Goal: Information Seeking & Learning: Check status

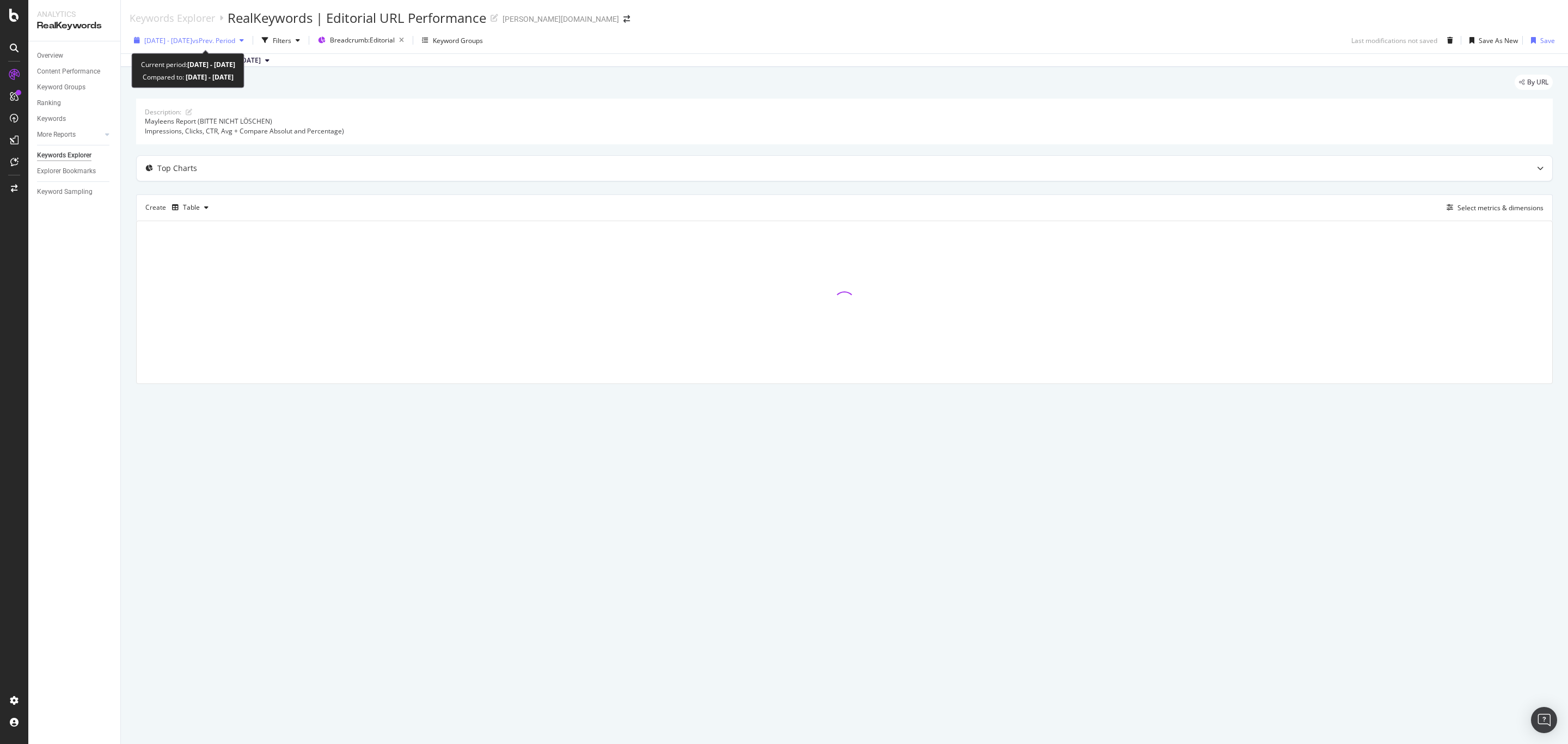
click at [192, 43] on span "[DATE] - [DATE]" at bounding box center [168, 41] width 48 height 9
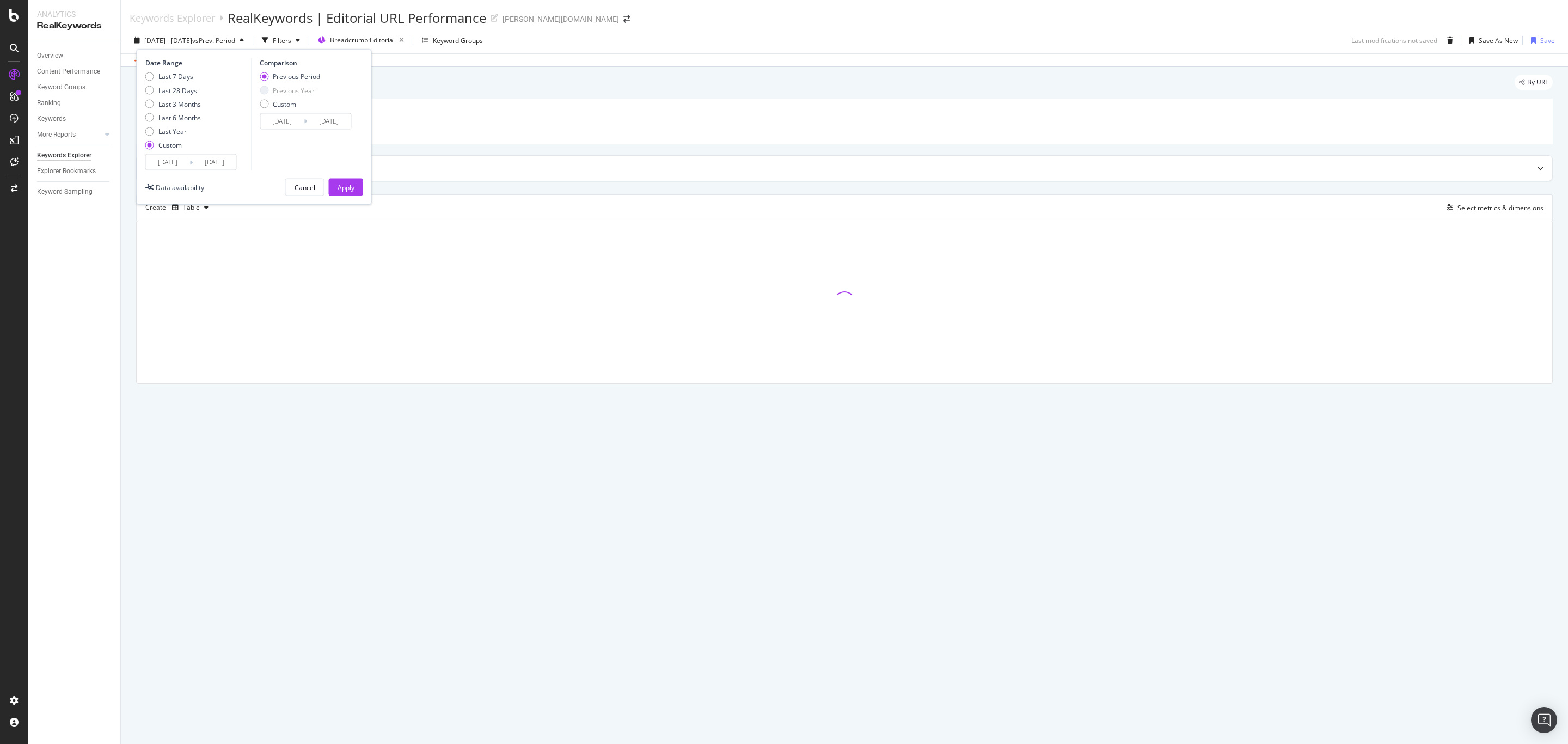
click at [192, 164] on icon at bounding box center [191, 161] width 3 height 10
click at [188, 165] on input "[DATE]" at bounding box center [167, 162] width 44 height 15
click at [437, 192] on icon "Move forward to switch to the next month." at bounding box center [433, 197] width 12 height 13
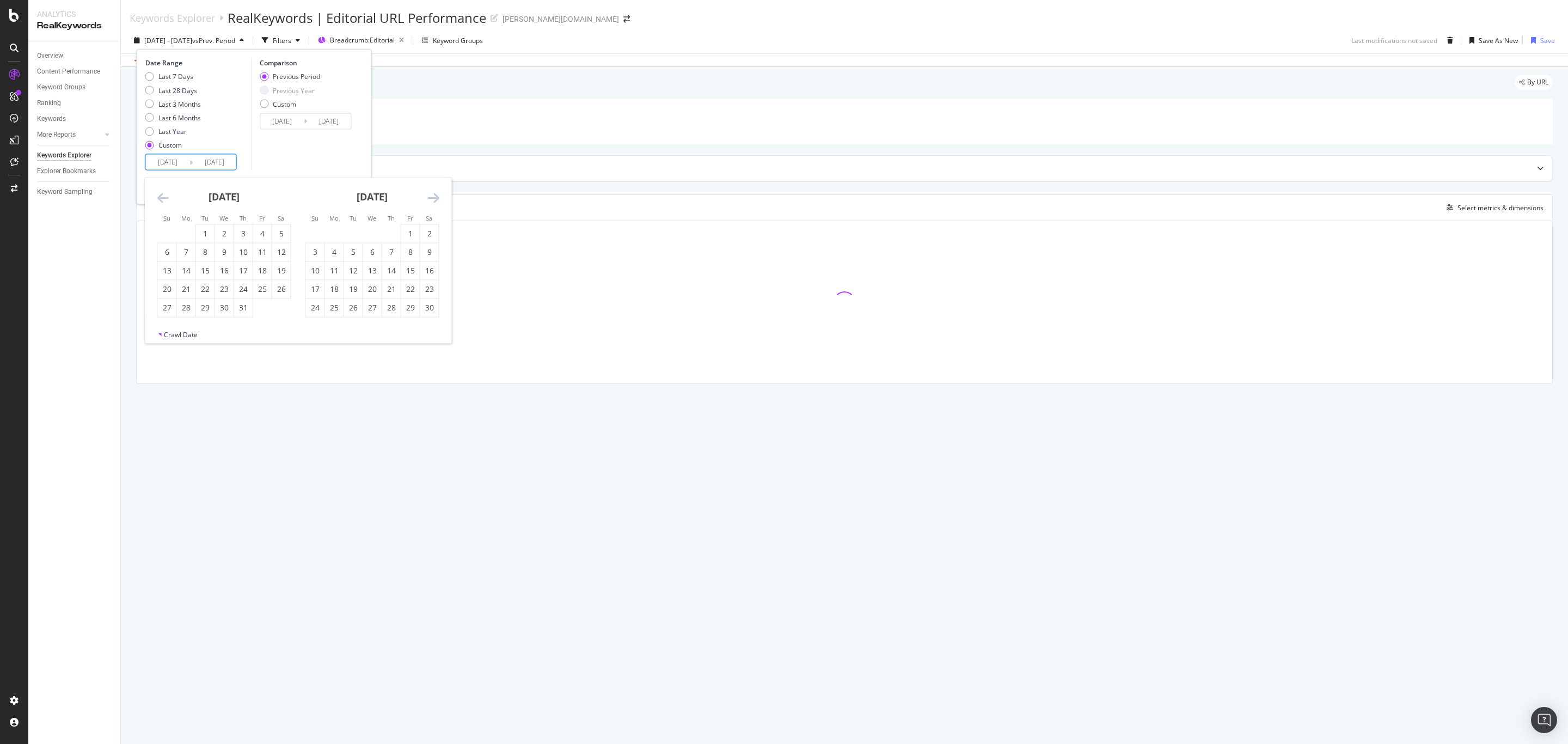
click at [437, 192] on icon "Move forward to switch to the next month." at bounding box center [433, 197] width 12 height 13
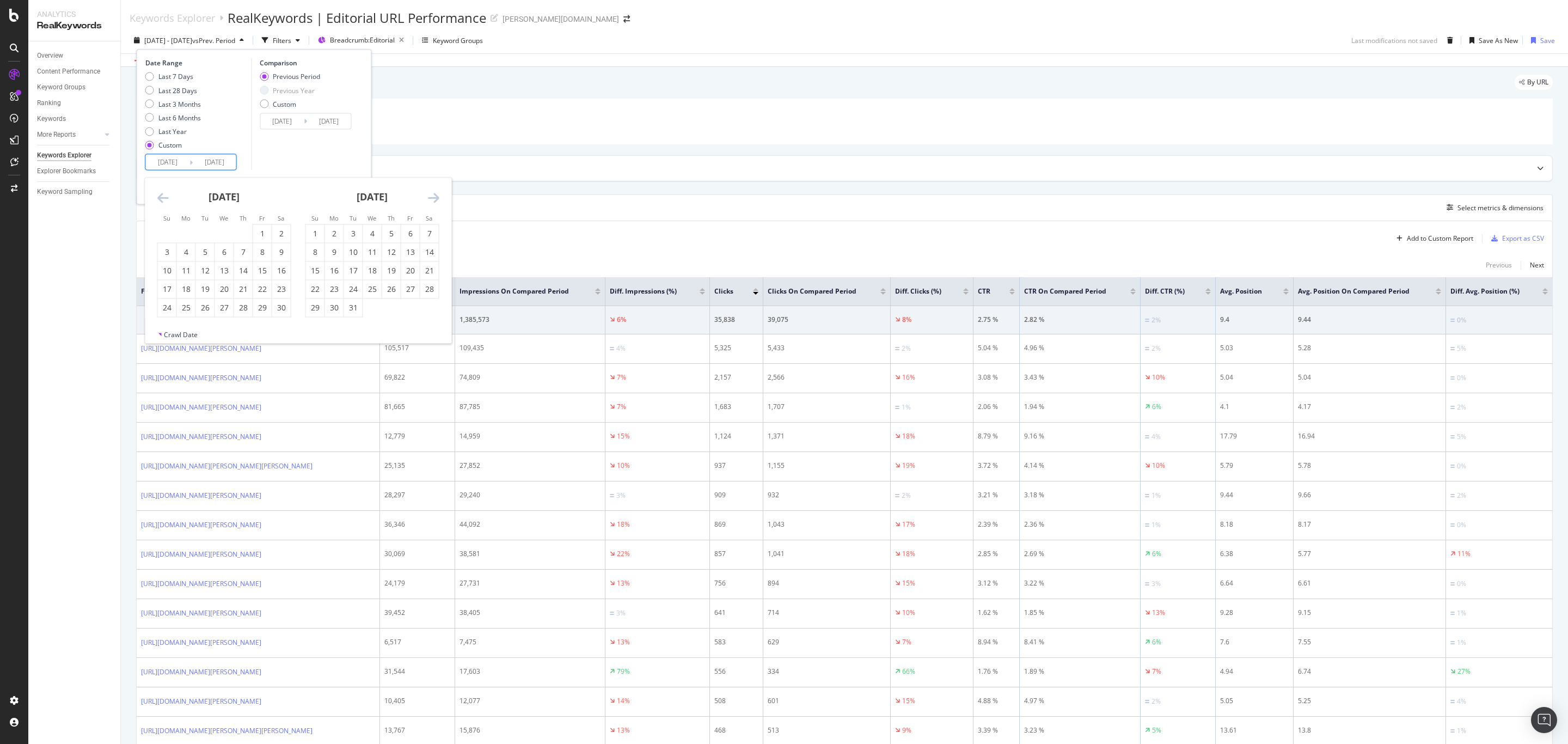
click at [437, 192] on icon "Move forward to switch to the next month." at bounding box center [433, 197] width 12 height 13
click at [23, 378] on div at bounding box center [14, 379] width 26 height 626
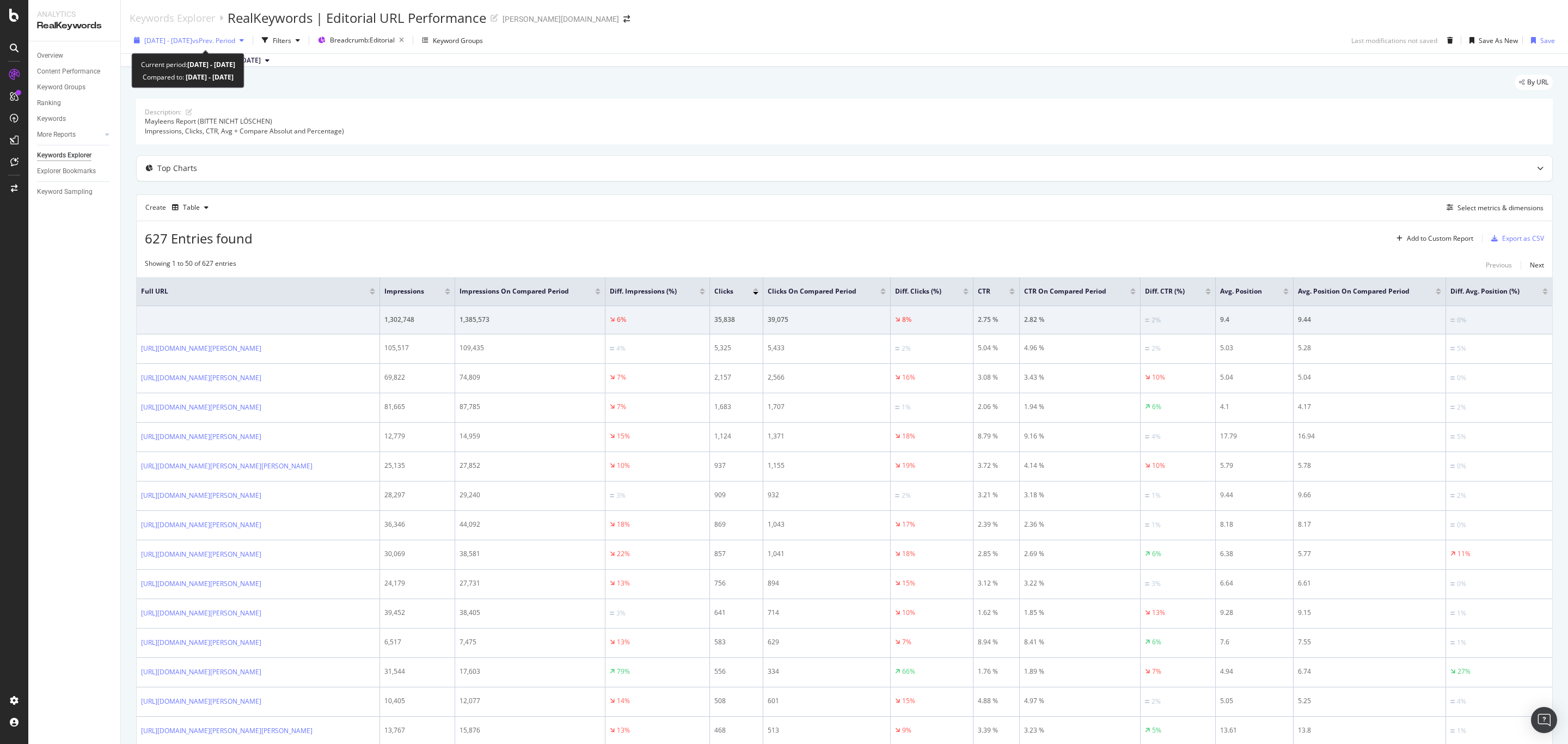
click at [187, 41] on span "[DATE] - [DATE]" at bounding box center [168, 41] width 48 height 9
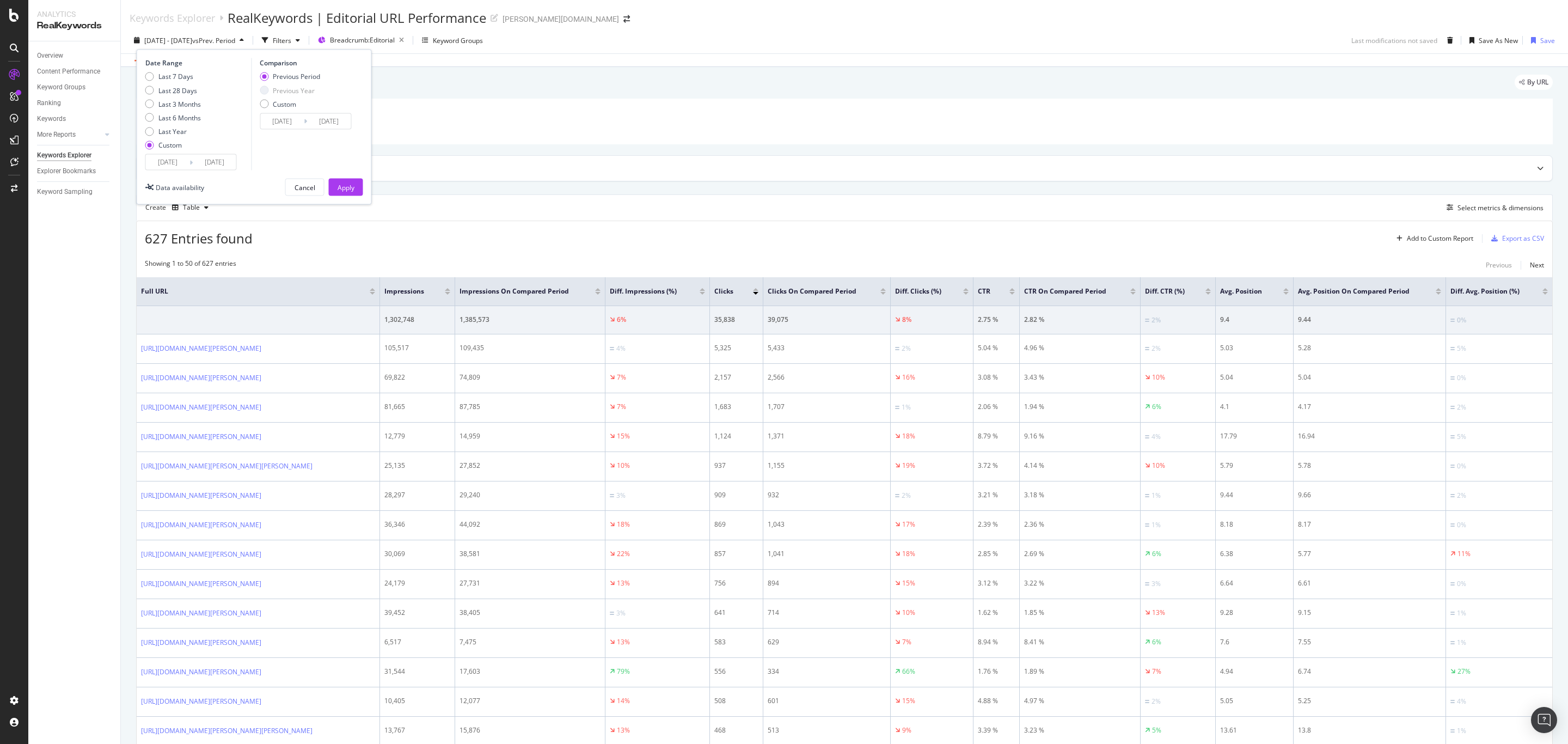
click at [175, 164] on input "[DATE]" at bounding box center [167, 162] width 44 height 15
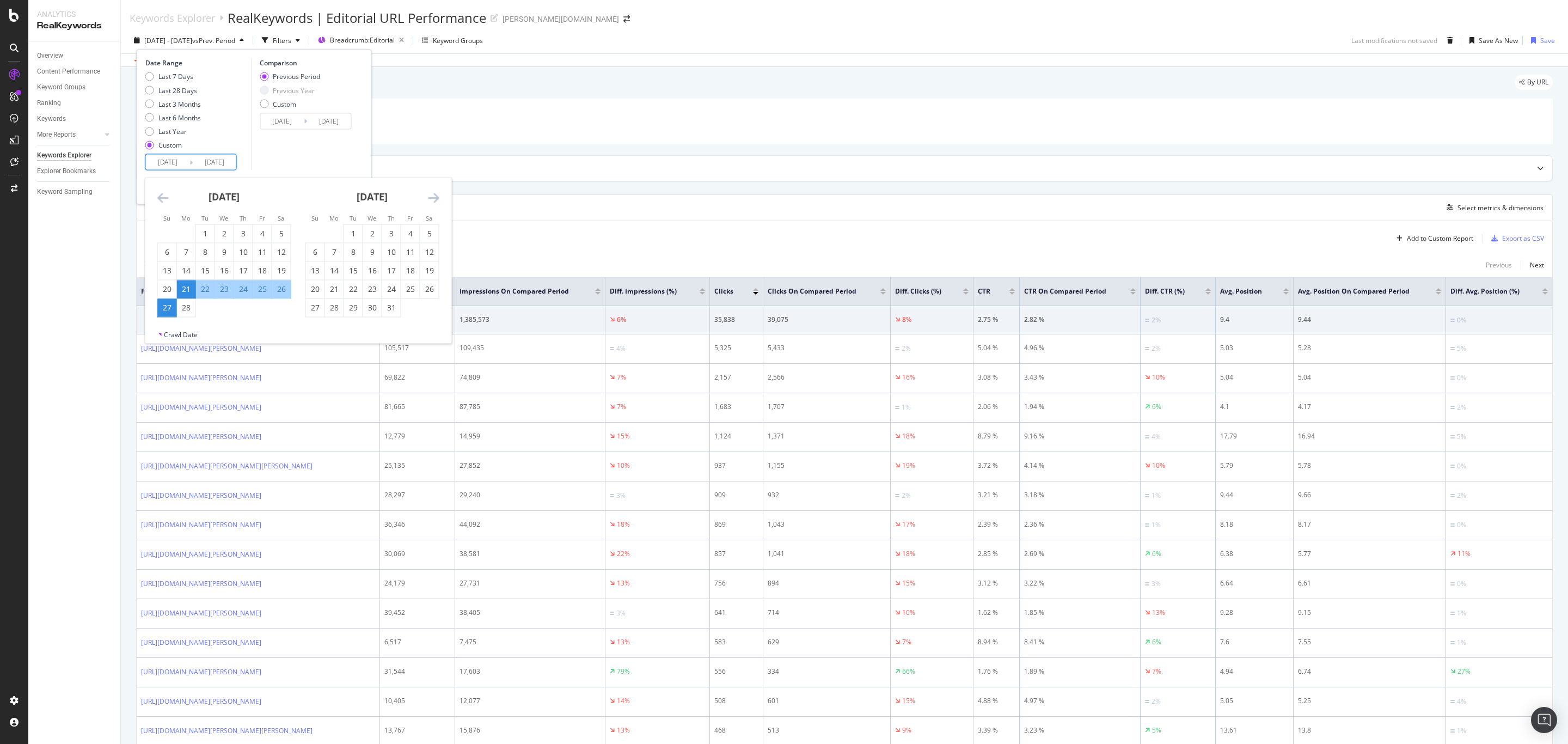
click at [433, 198] on icon "Move forward to switch to the next month." at bounding box center [433, 197] width 12 height 13
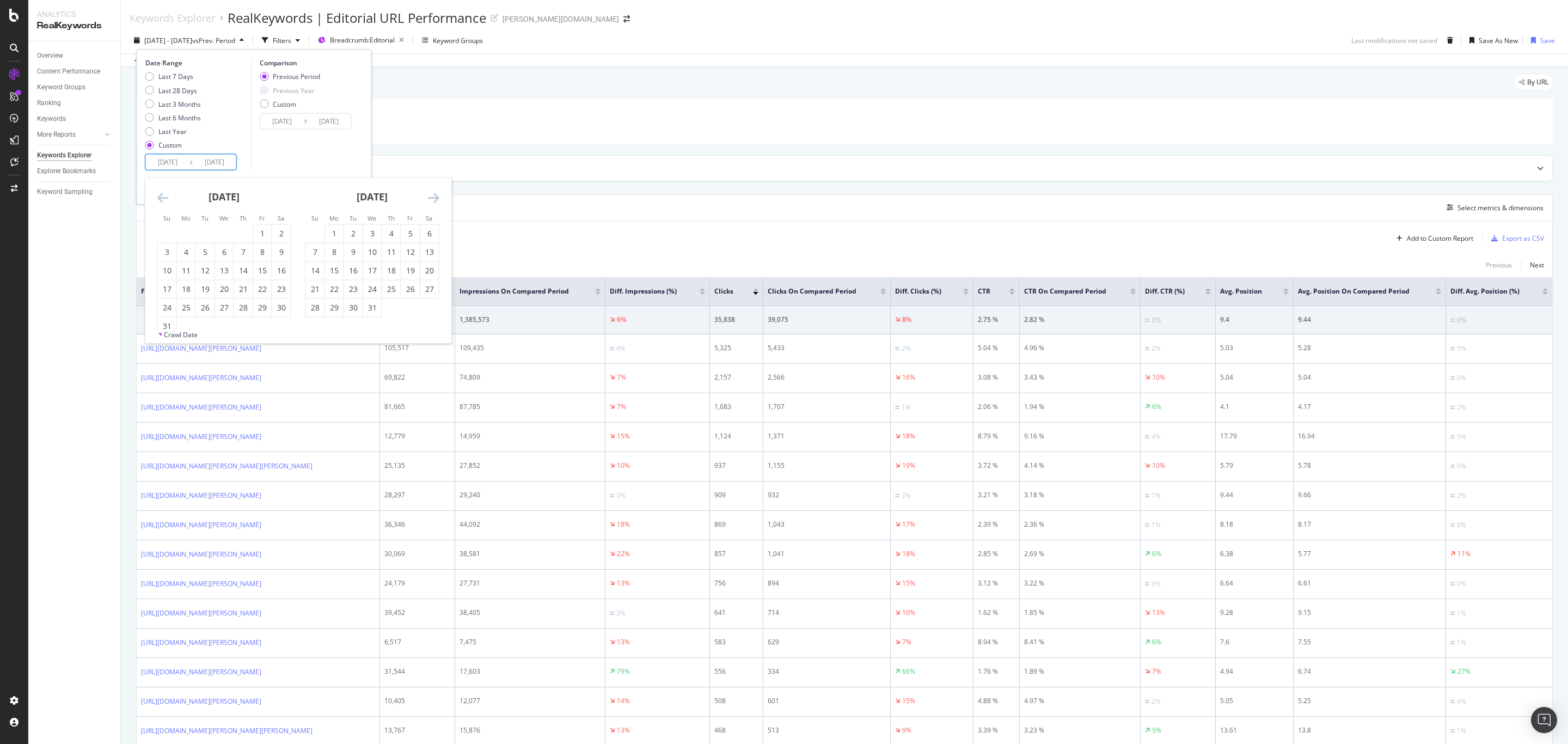
click at [433, 198] on icon "Move forward to switch to the next month." at bounding box center [433, 197] width 12 height 13
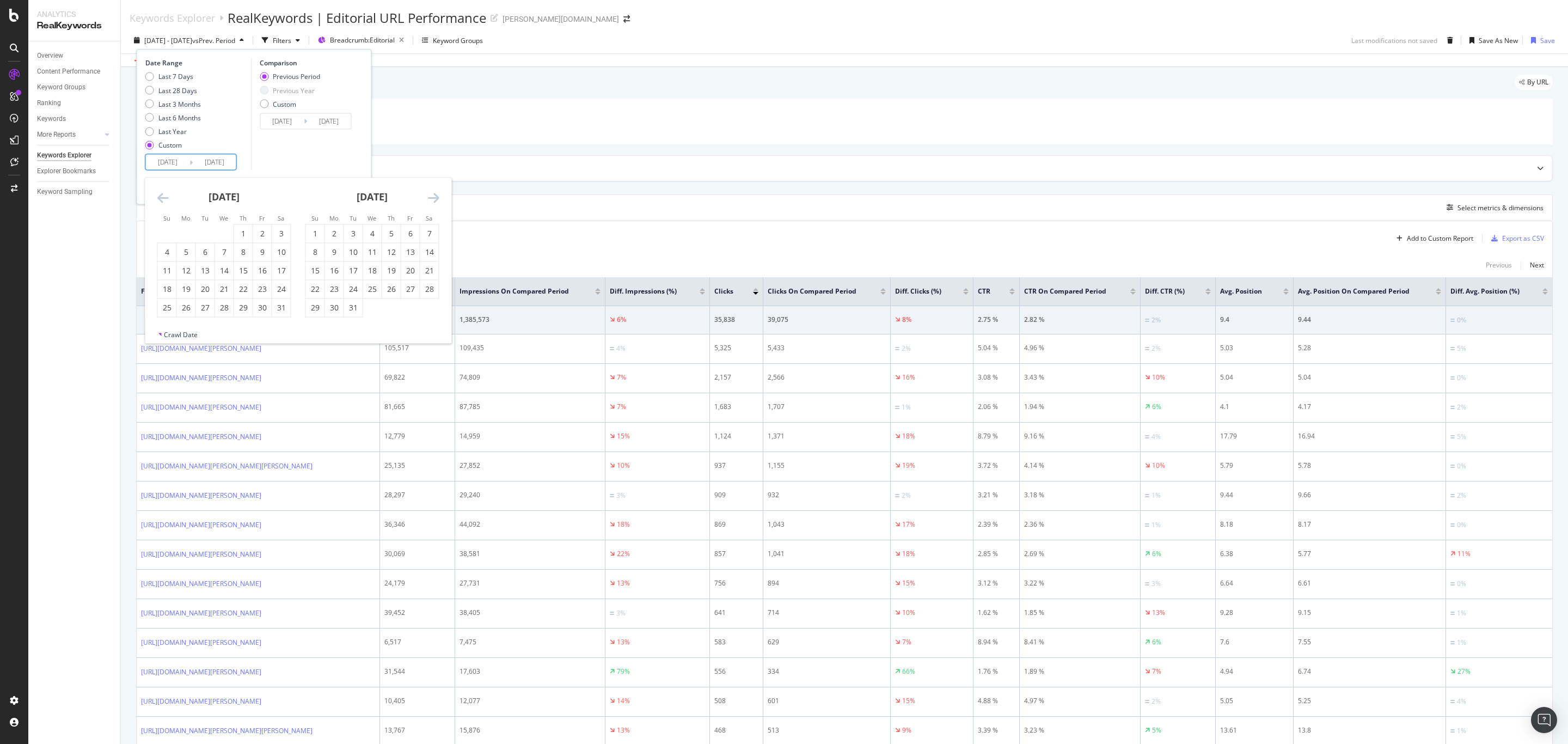
click at [433, 198] on icon "Move forward to switch to the next month." at bounding box center [433, 197] width 12 height 13
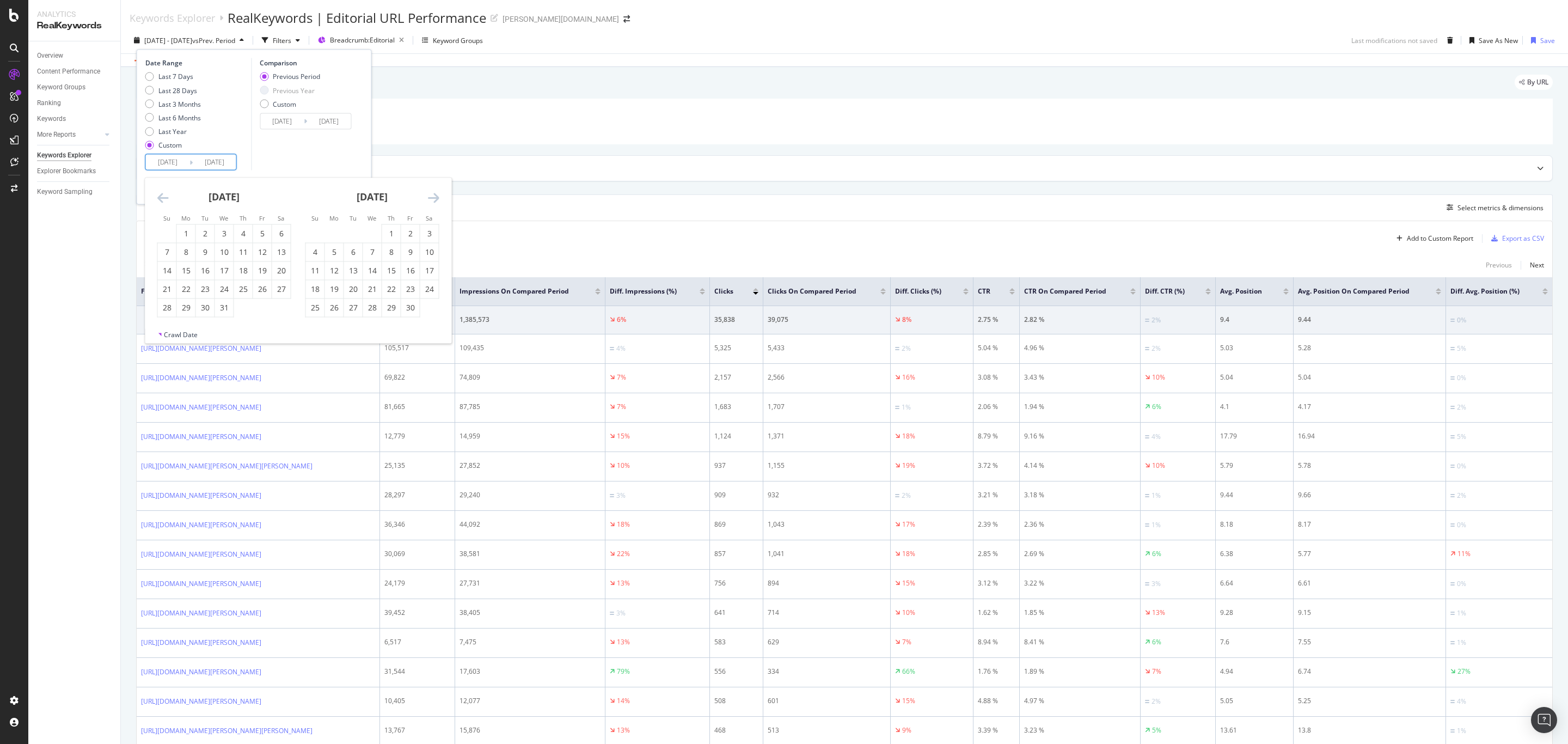
click at [433, 198] on icon "Move forward to switch to the next month." at bounding box center [433, 197] width 12 height 13
click at [433, 200] on icon "Move forward to switch to the next month." at bounding box center [433, 197] width 12 height 13
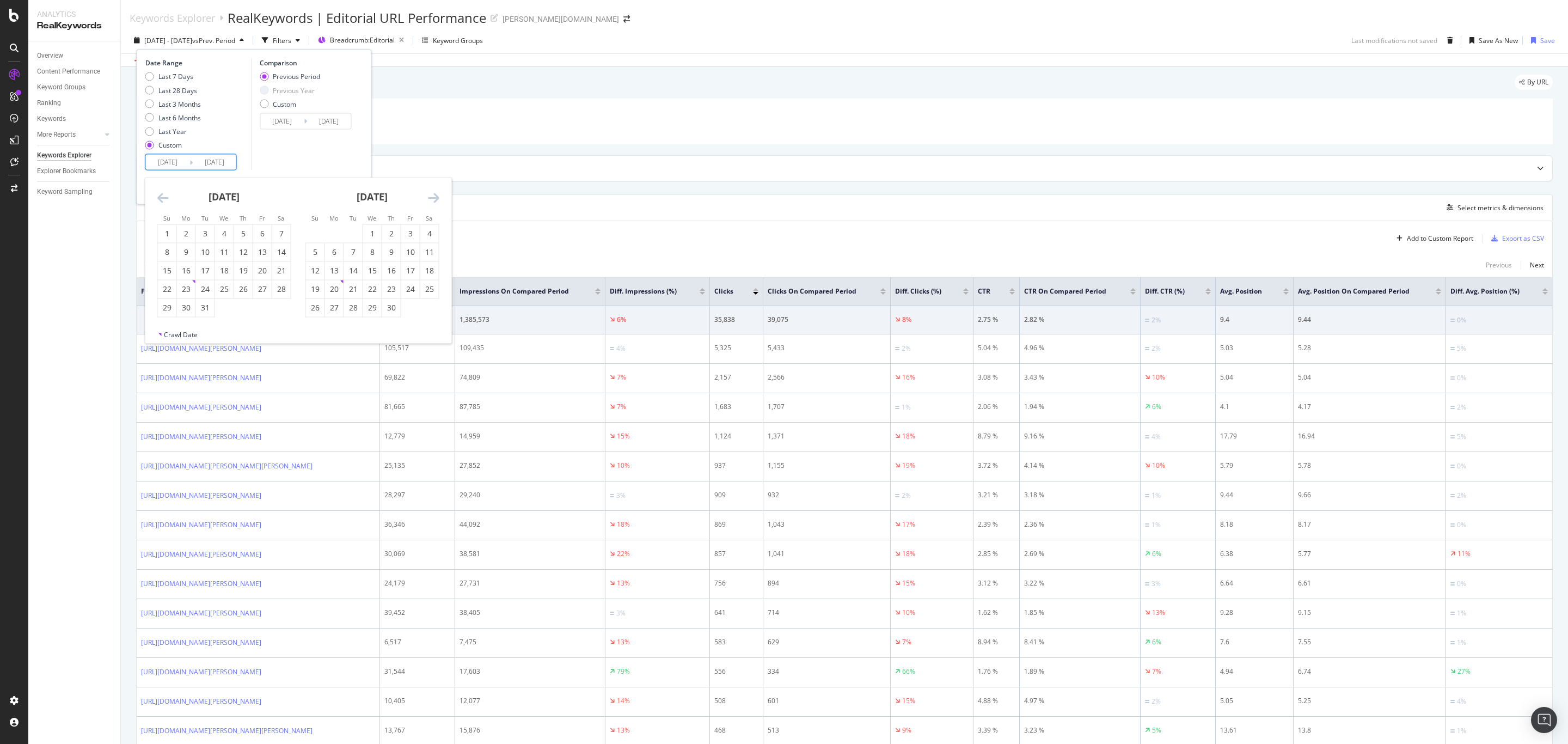
click at [433, 200] on icon "Move forward to switch to the next month." at bounding box center [433, 197] width 12 height 13
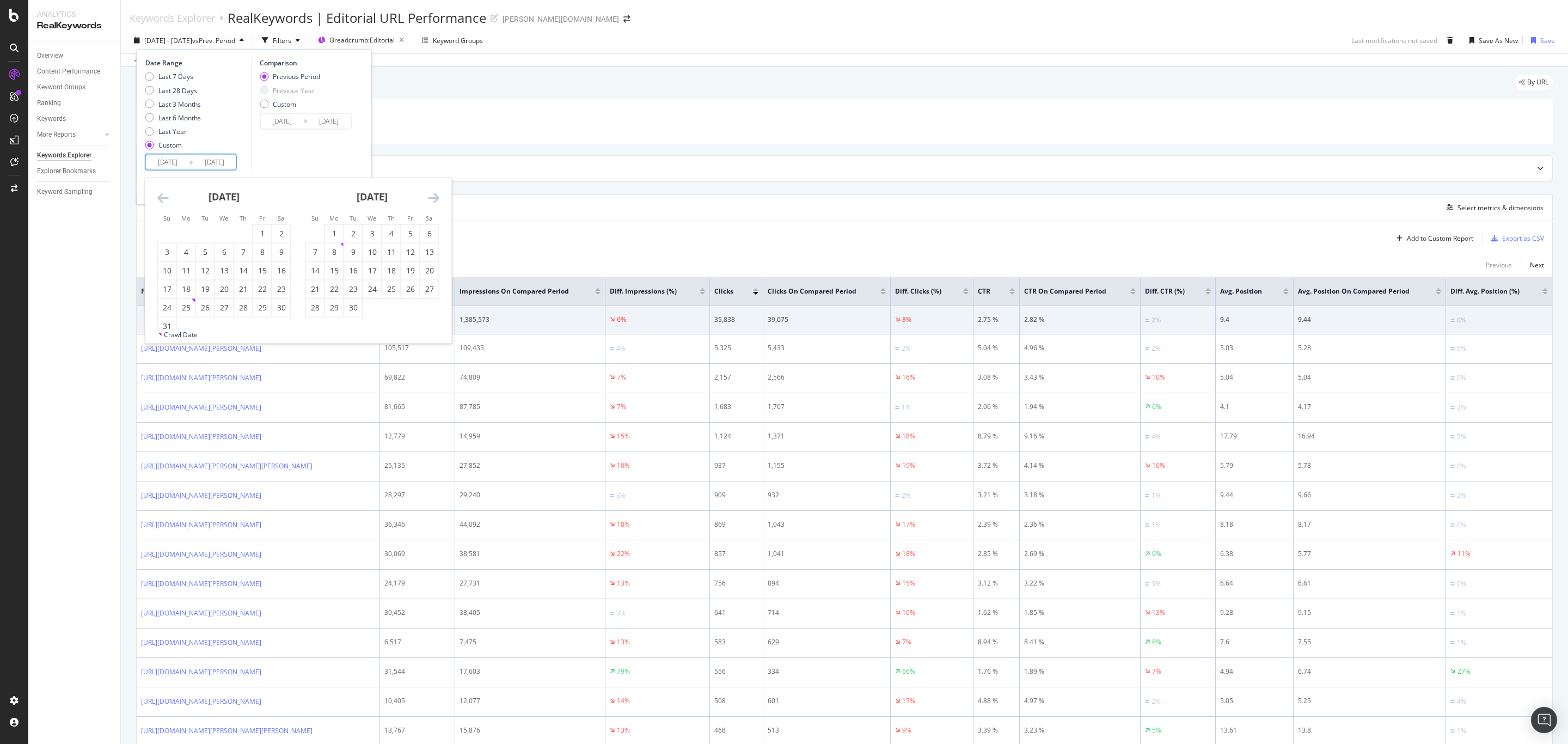
click at [433, 200] on icon "Move forward to switch to the next month." at bounding box center [433, 197] width 12 height 13
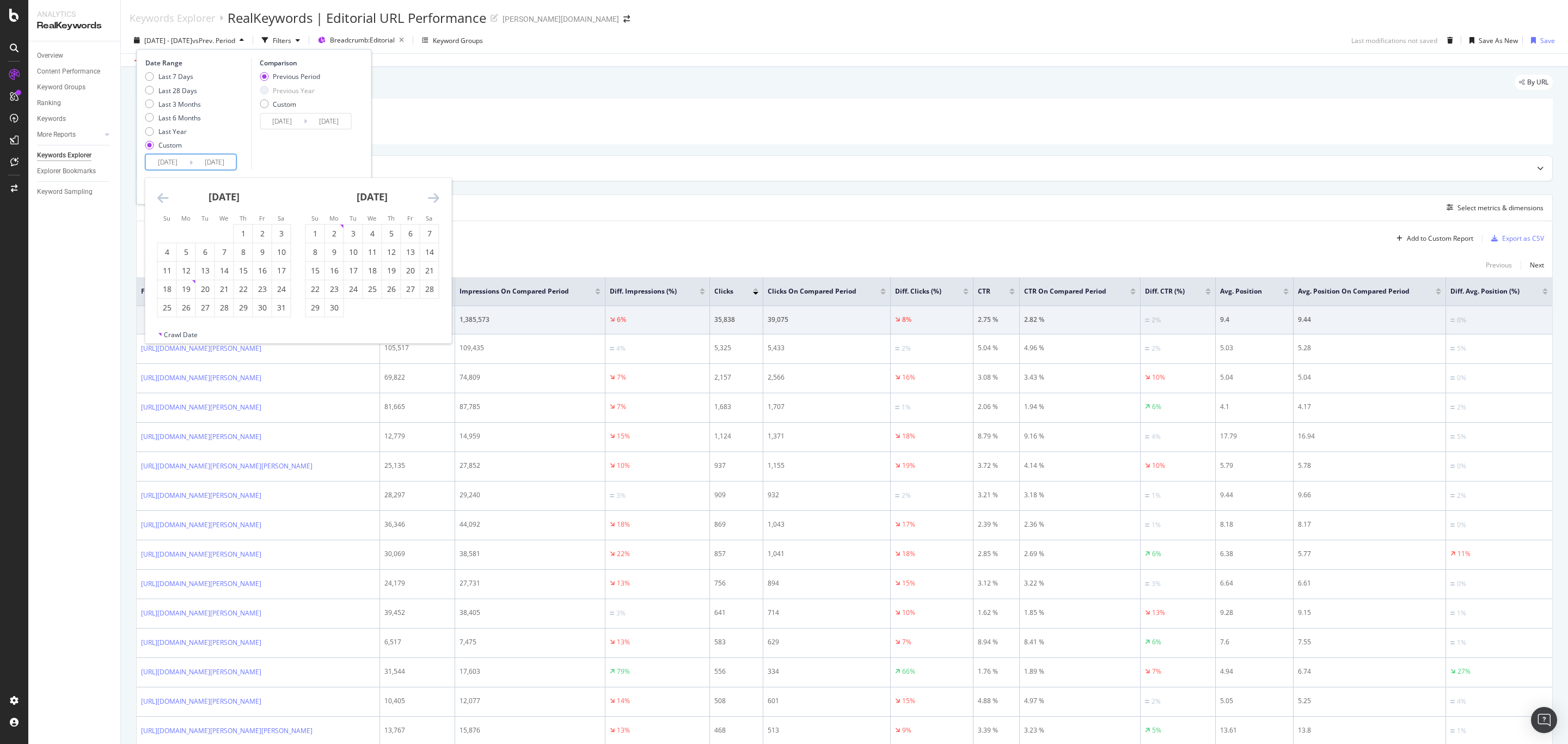
click at [433, 200] on icon "Move forward to switch to the next month." at bounding box center [433, 197] width 12 height 13
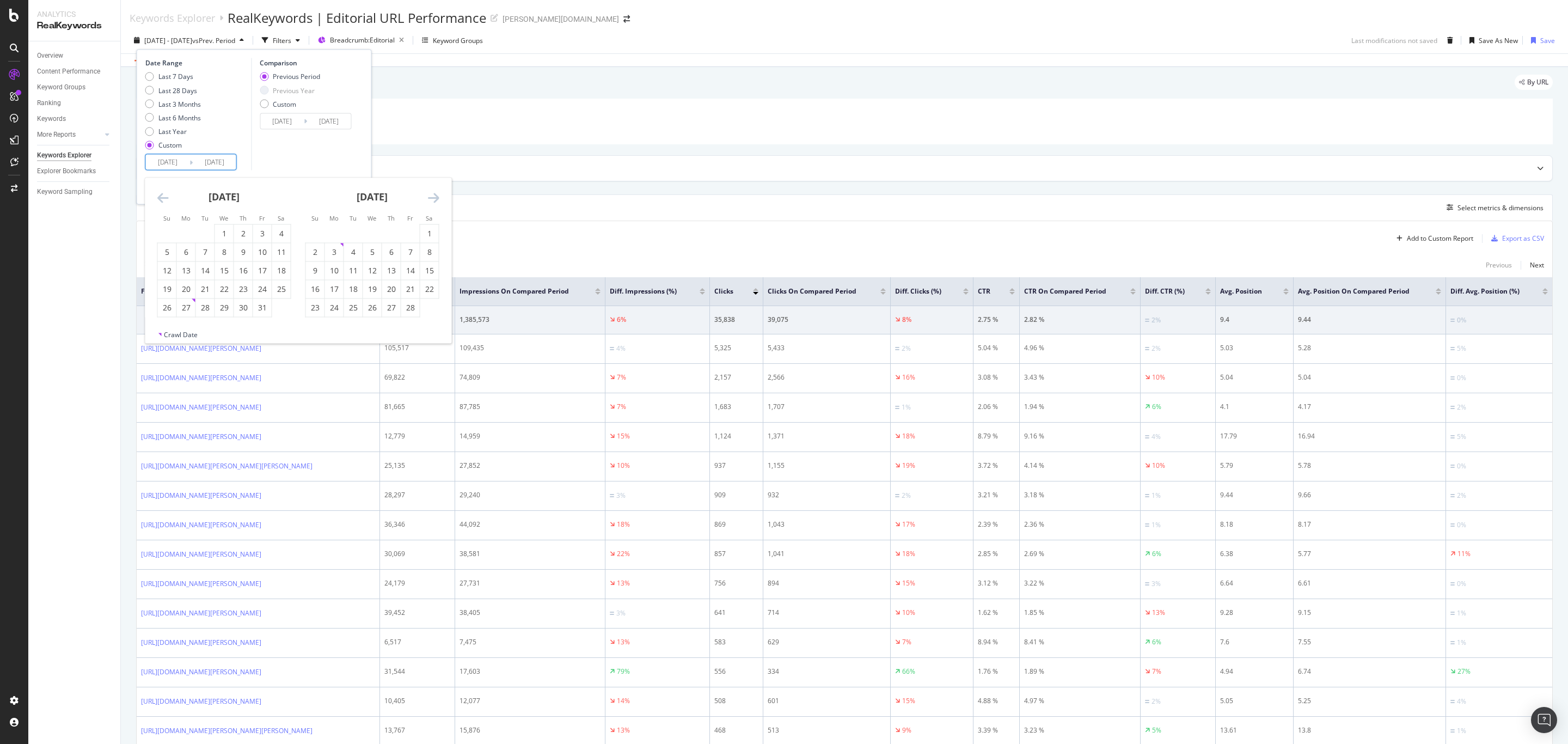
click at [433, 200] on icon "Move forward to switch to the next month." at bounding box center [433, 197] width 12 height 13
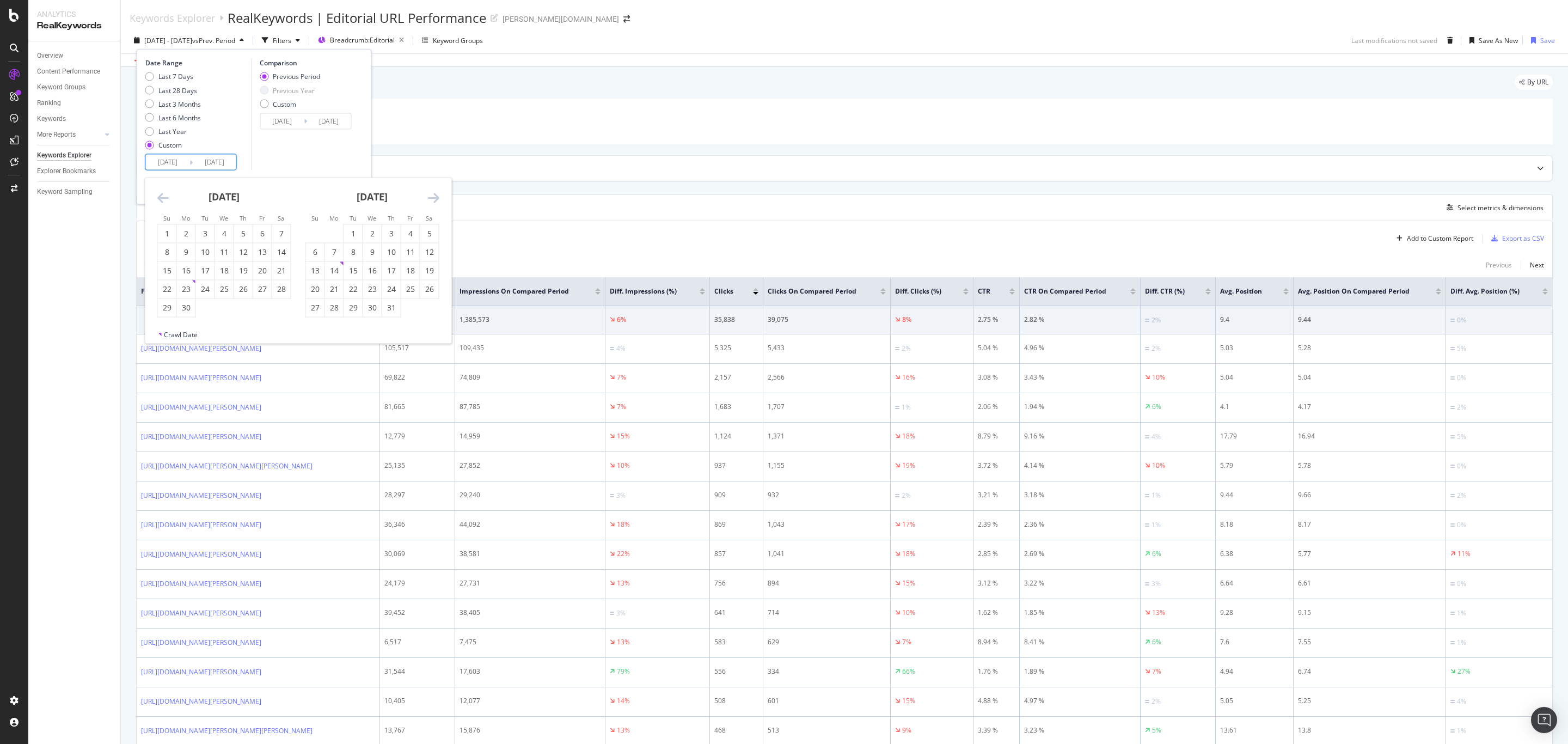
click at [433, 200] on icon "Move forward to switch to the next month." at bounding box center [433, 197] width 12 height 13
click at [188, 234] on div "1" at bounding box center [187, 233] width 18 height 11
type input "[DATE]"
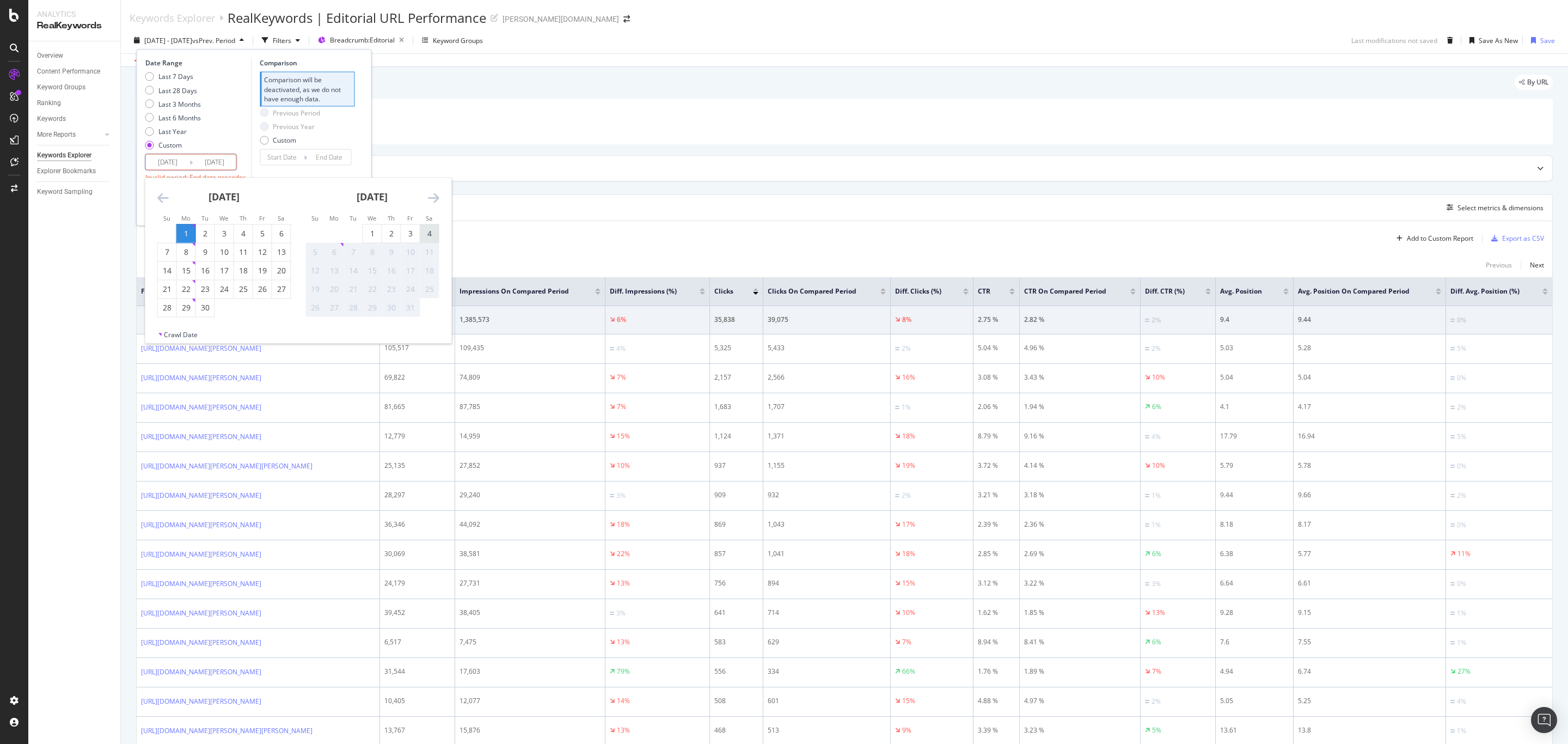
click at [428, 230] on div "4" at bounding box center [430, 233] width 18 height 11
type input "[DATE]"
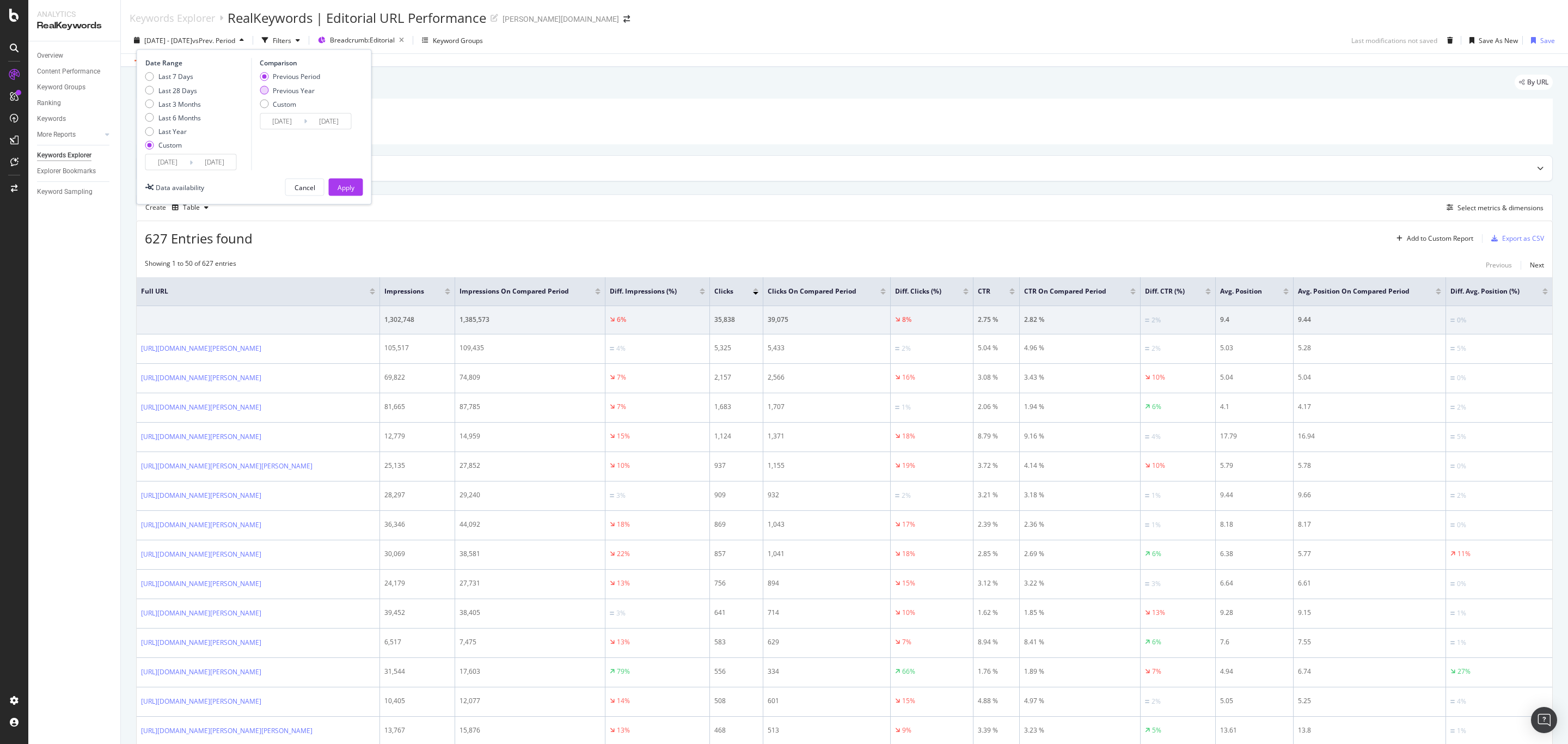
click at [292, 90] on div "Previous Year" at bounding box center [293, 90] width 42 height 9
type input "[DATE]"
click at [357, 183] on button "Apply" at bounding box center [345, 187] width 35 height 18
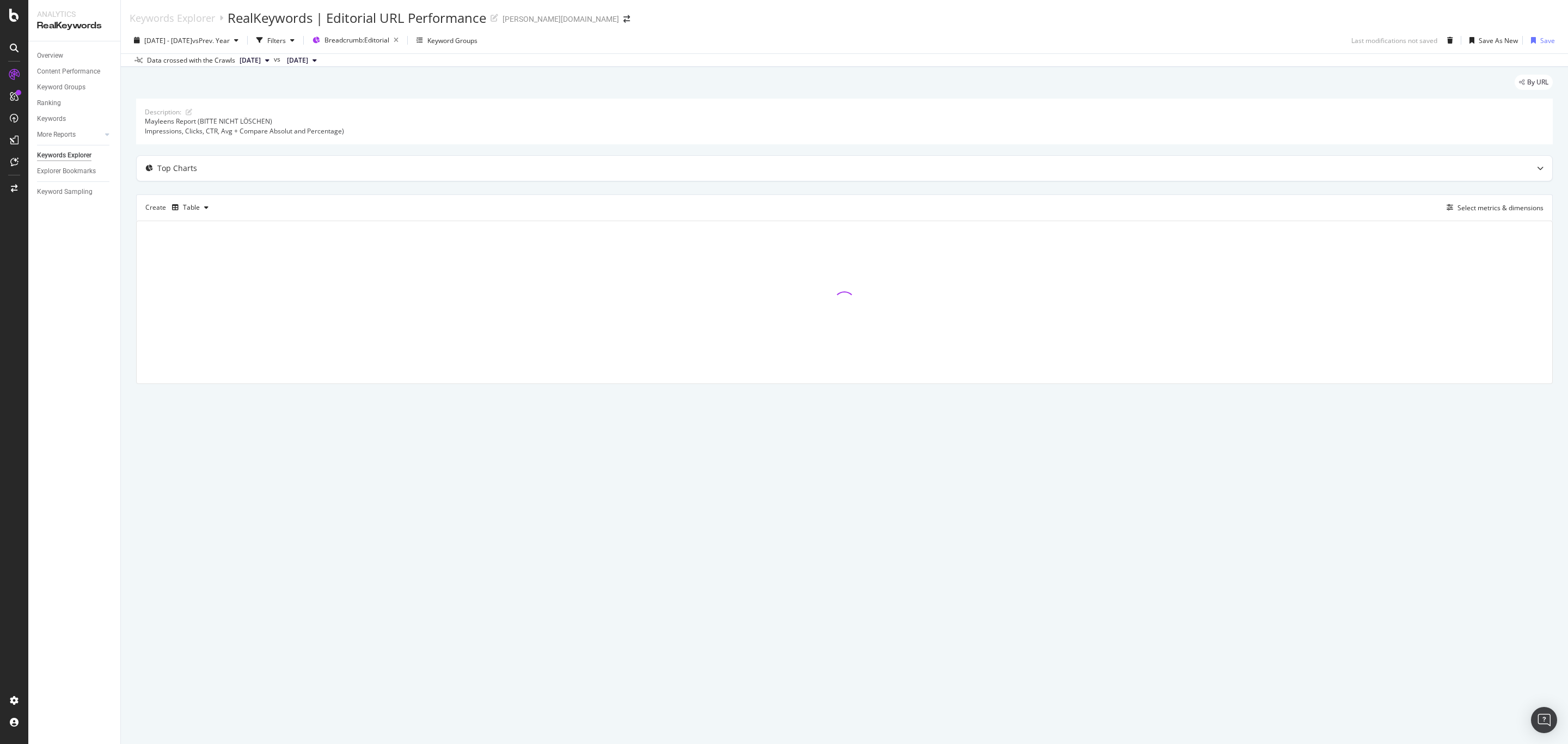
click at [84, 435] on div "Overview Content Performance Keyword Groups Ranking Keywords More Reports Count…" at bounding box center [74, 392] width 92 height 703
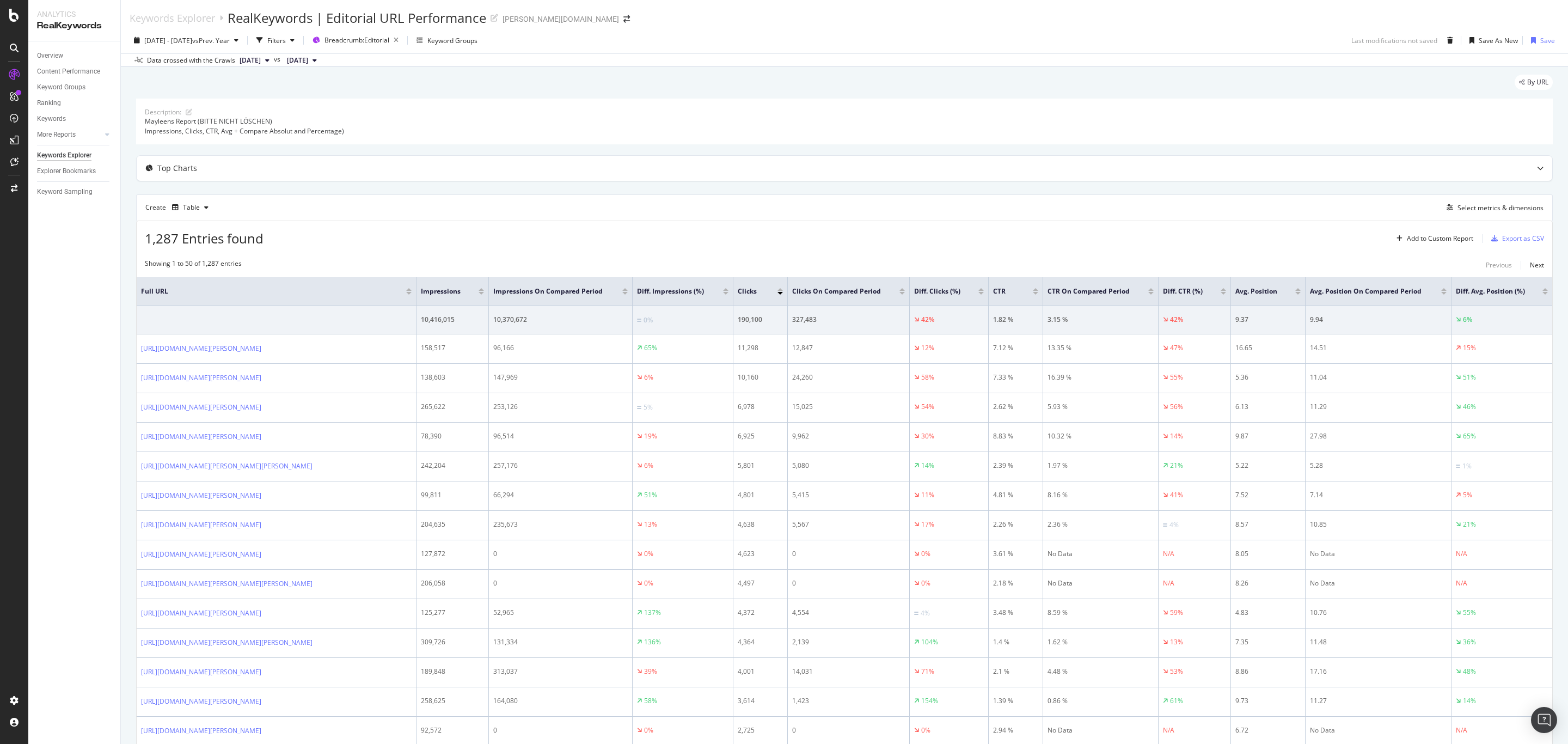
click at [781, 293] on div at bounding box center [780, 293] width 5 height 3
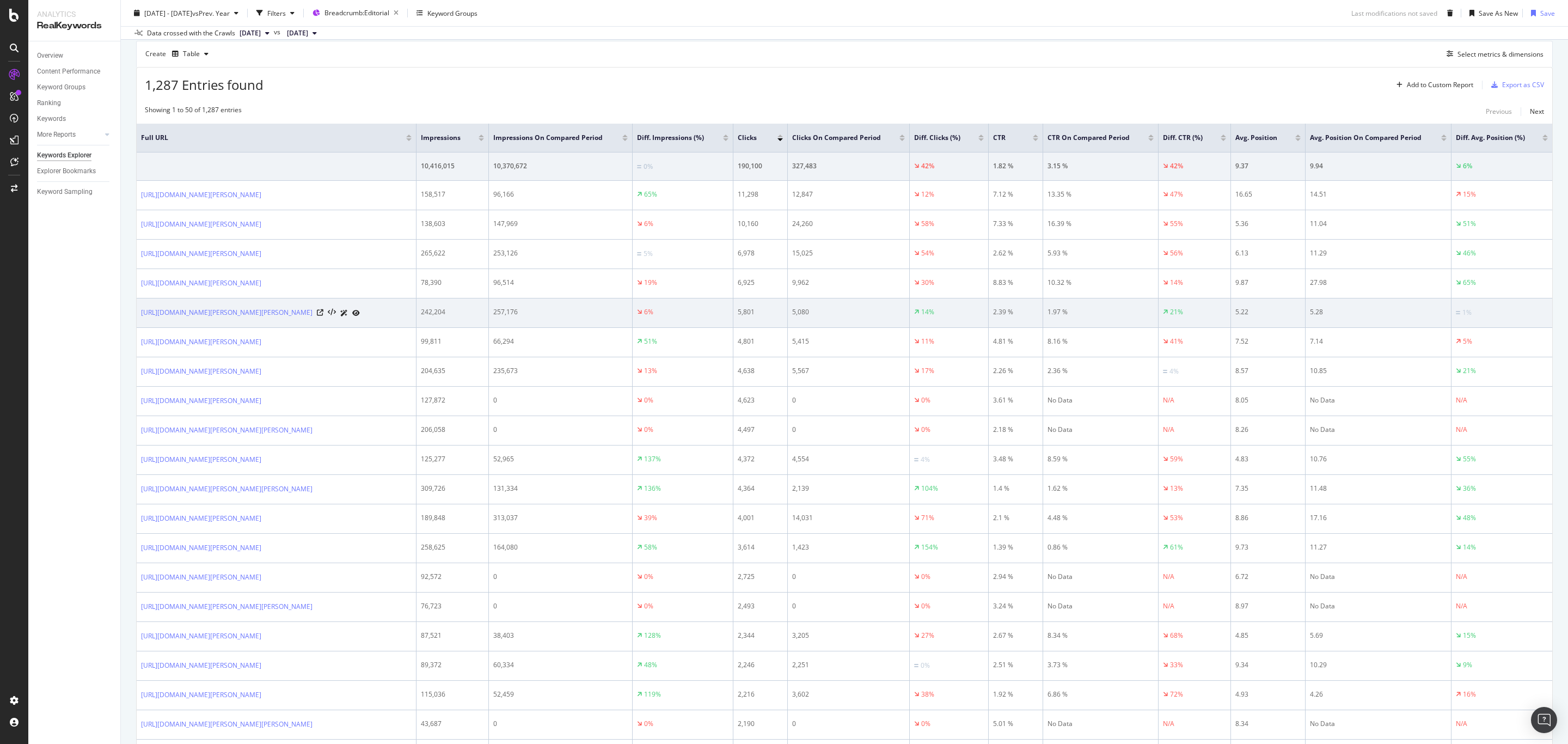
scroll to position [164, 0]
